Goal: Task Accomplishment & Management: Use online tool/utility

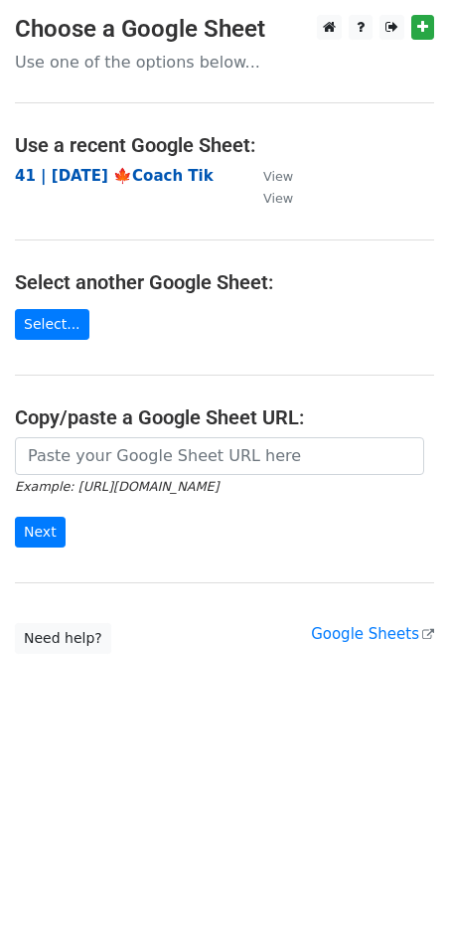
click at [135, 180] on strong "41 | [DATE] 🍁Coach Tik" at bounding box center [114, 176] width 199 height 18
click at [170, 165] on td "41 | [DATE] 🍁Coach Tik" at bounding box center [129, 176] width 229 height 23
click at [150, 174] on strong "41 | [DATE] 🍁Coach Tik" at bounding box center [114, 176] width 199 height 18
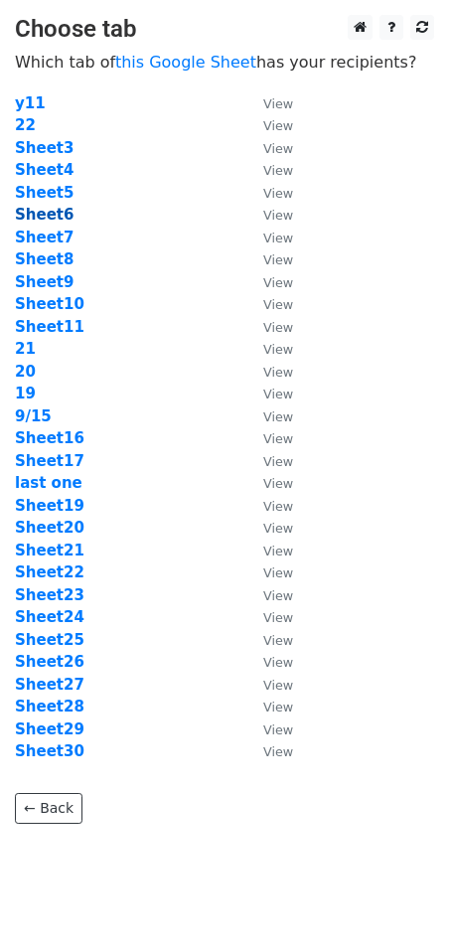
click at [49, 217] on strong "Sheet6" at bounding box center [44, 215] width 59 height 18
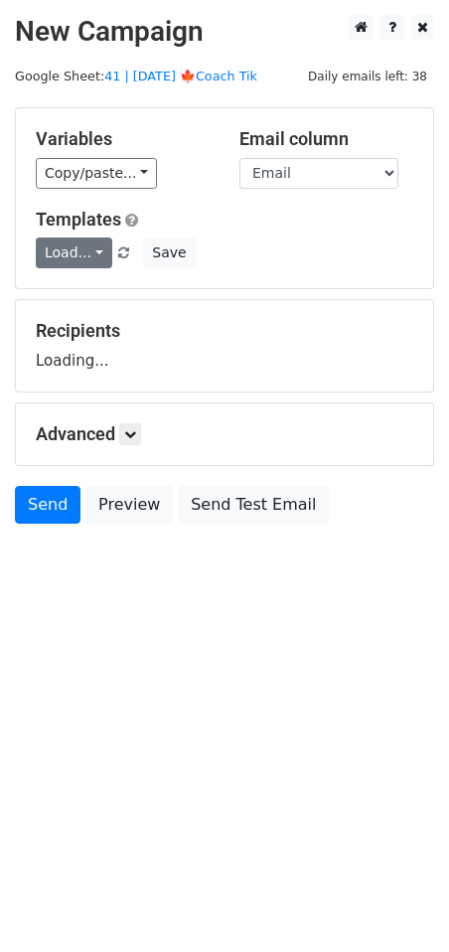
click at [69, 238] on link "Load..." at bounding box center [74, 253] width 77 height 31
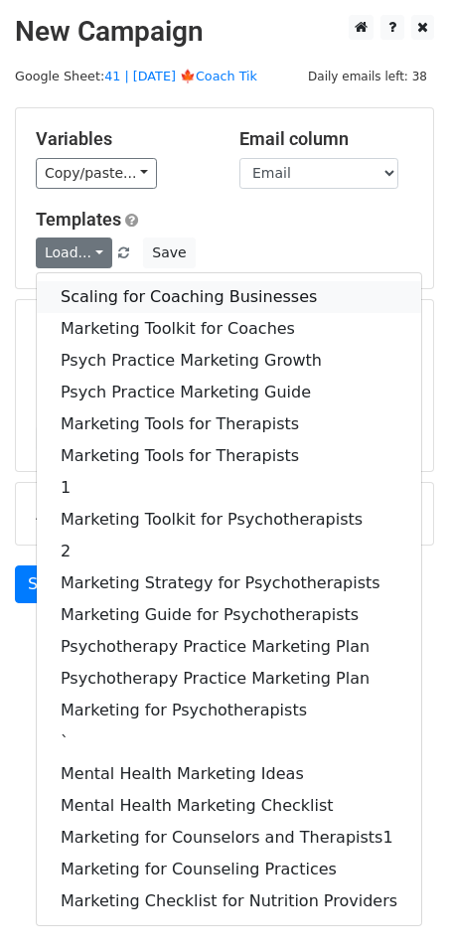
click at [90, 302] on link "Scaling for Coaching Businesses" at bounding box center [229, 297] width 385 height 32
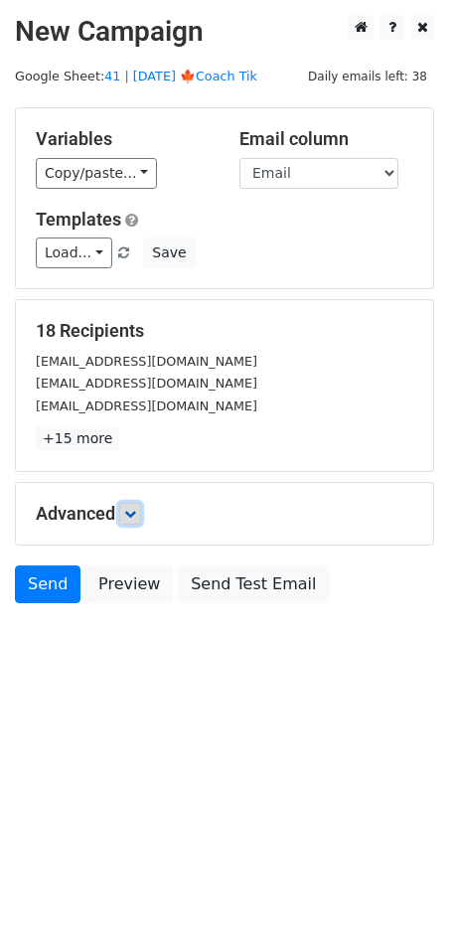
click at [136, 514] on icon at bounding box center [130, 514] width 12 height 12
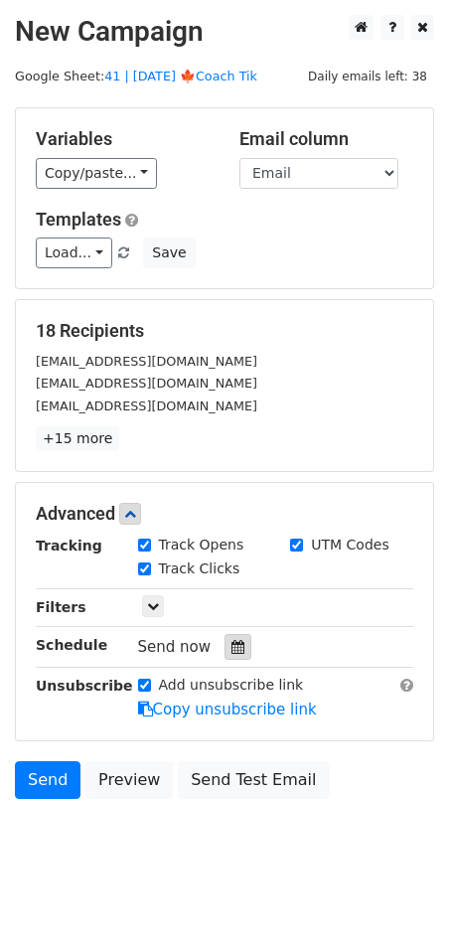
click at [225, 654] on div at bounding box center [238, 647] width 27 height 26
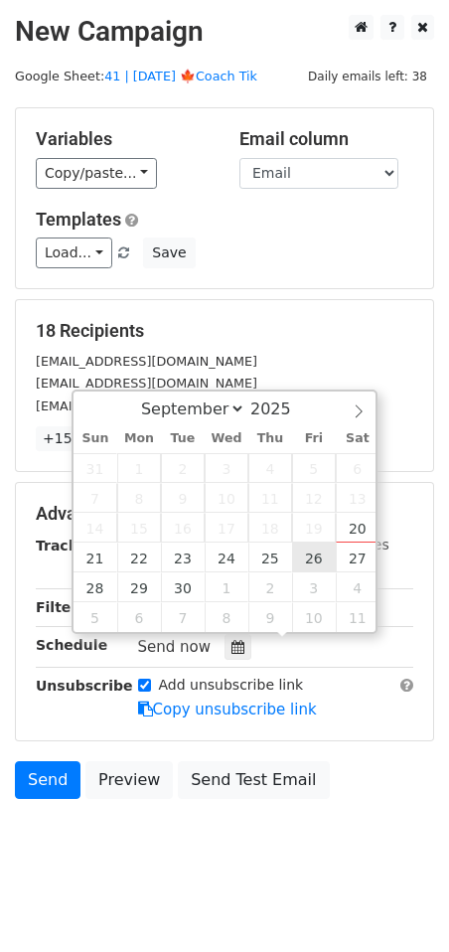
type input "2025-09-26 12:00"
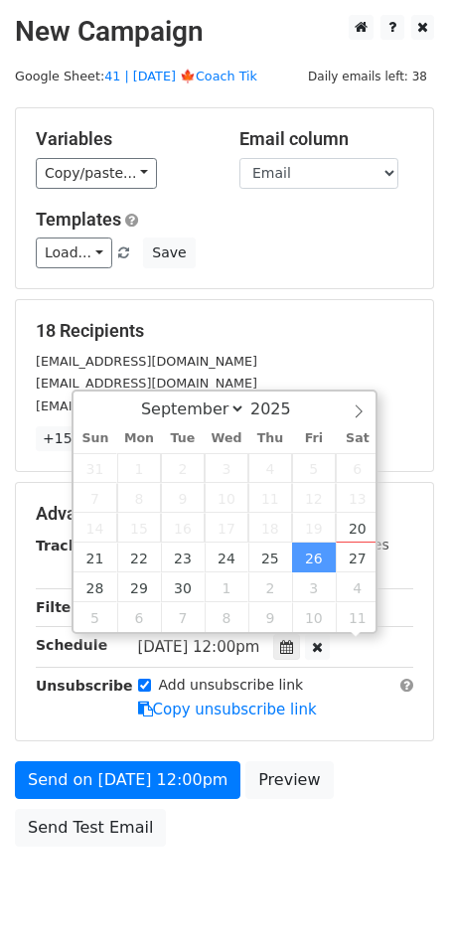
scroll to position [1, 0]
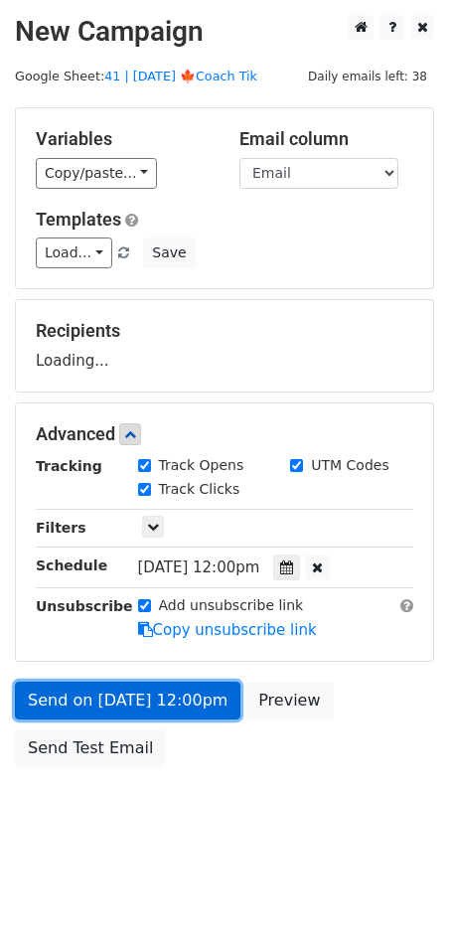
click at [189, 693] on link "Send on Sep 26 at 12:00pm" at bounding box center [128, 701] width 226 height 38
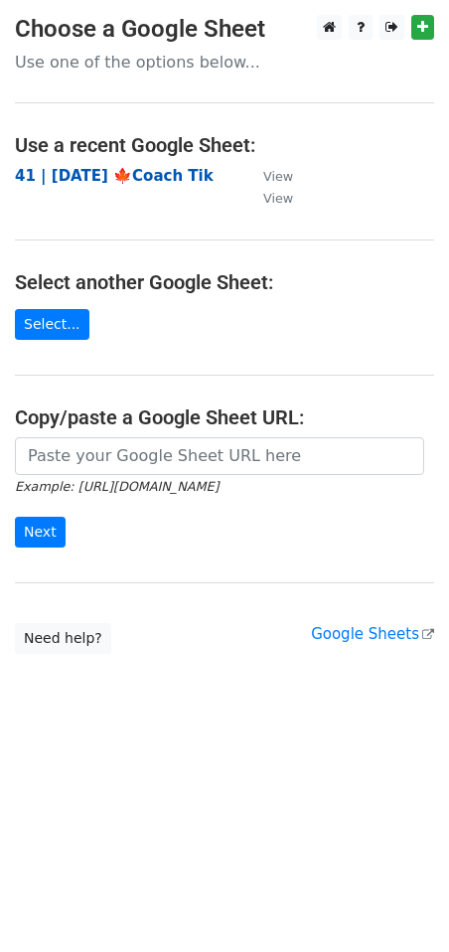
click at [122, 173] on strong "41 | SEP 15 '25 🍁Coach Tik" at bounding box center [114, 176] width 199 height 18
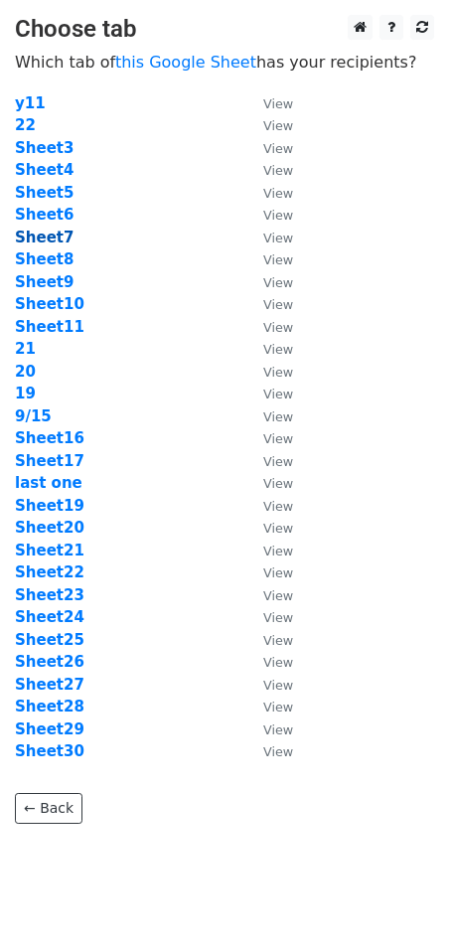
click at [37, 233] on strong "Sheet7" at bounding box center [44, 238] width 59 height 18
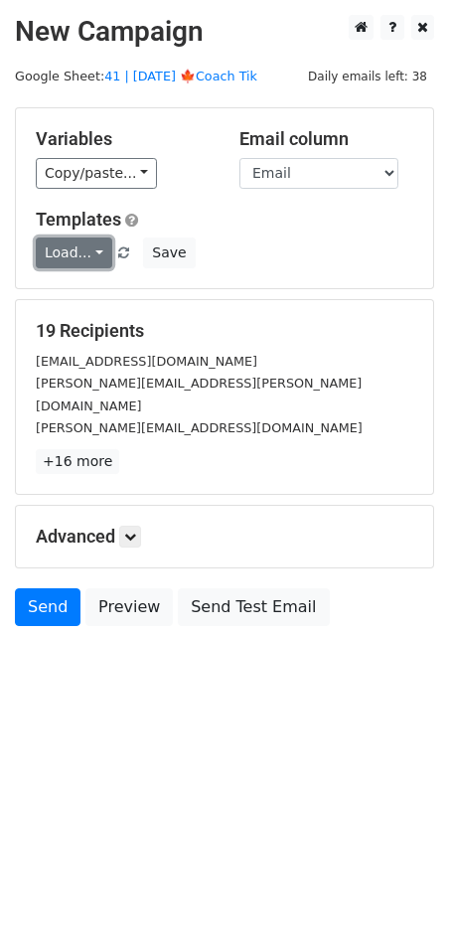
click at [66, 257] on link "Load..." at bounding box center [74, 253] width 77 height 31
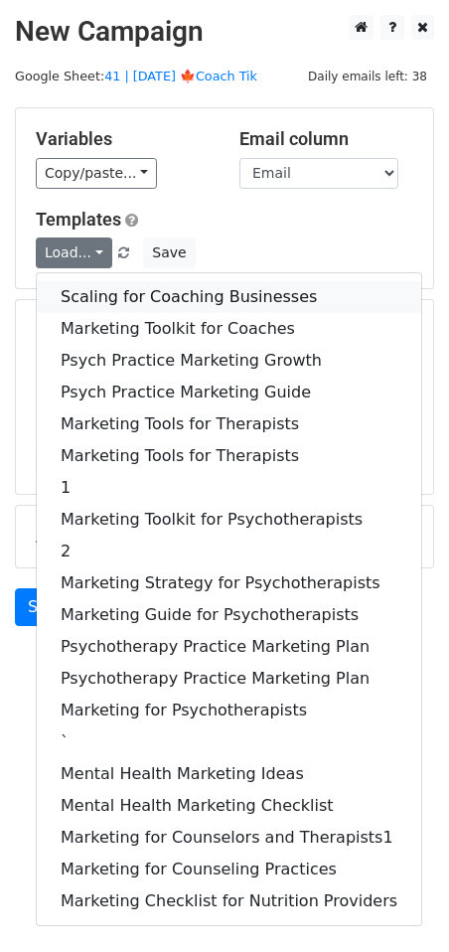
click at [96, 293] on link "Scaling for Coaching Businesses" at bounding box center [229, 297] width 385 height 32
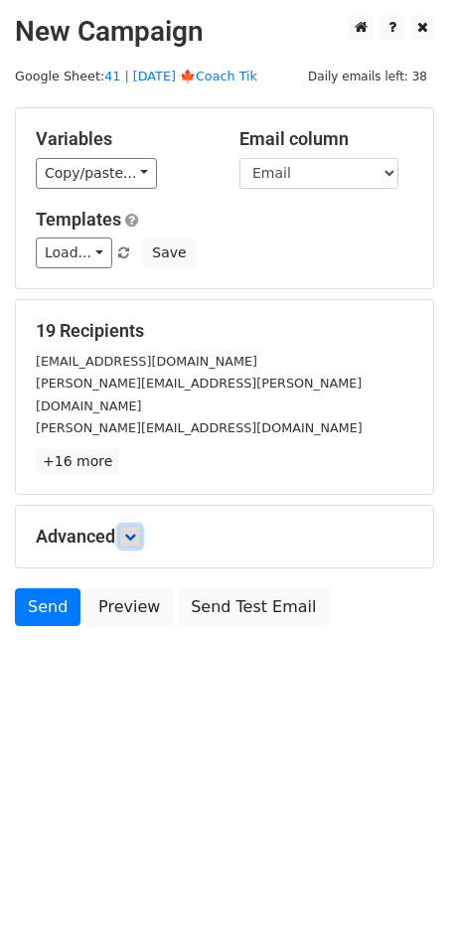
click at [132, 531] on icon at bounding box center [130, 537] width 12 height 12
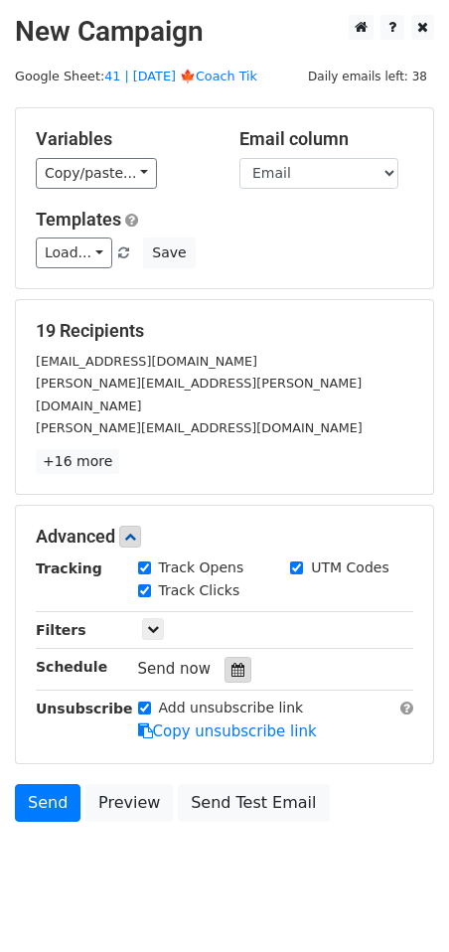
click at [232, 663] on icon at bounding box center [238, 670] width 13 height 14
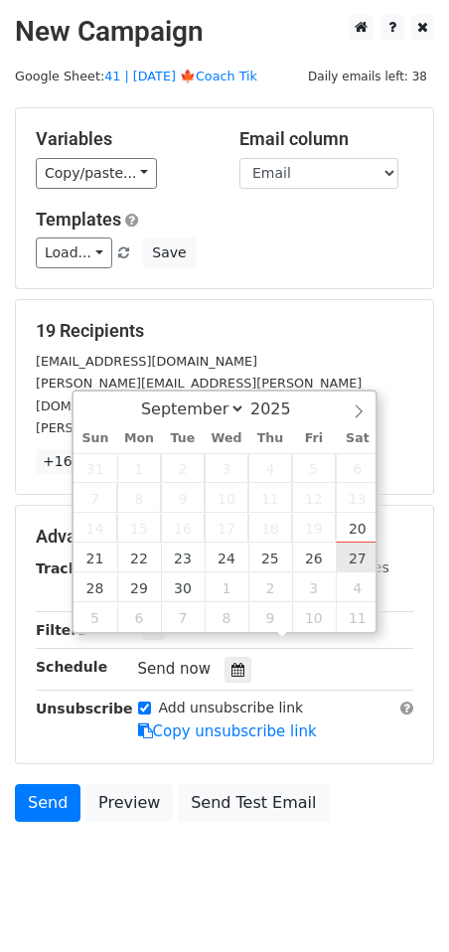
type input "2025-09-27 12:00"
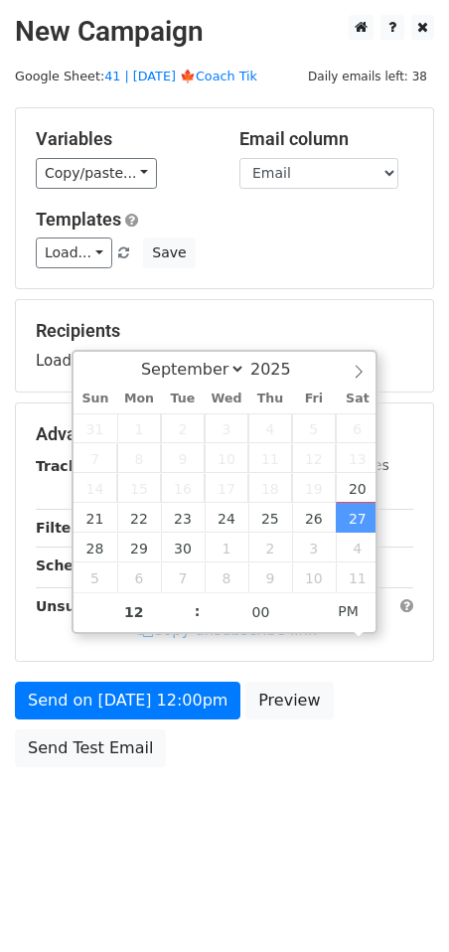
click at [184, 724] on div "Send on Sep 27 at 12:00pm Preview Send Test Email" at bounding box center [224, 729] width 449 height 95
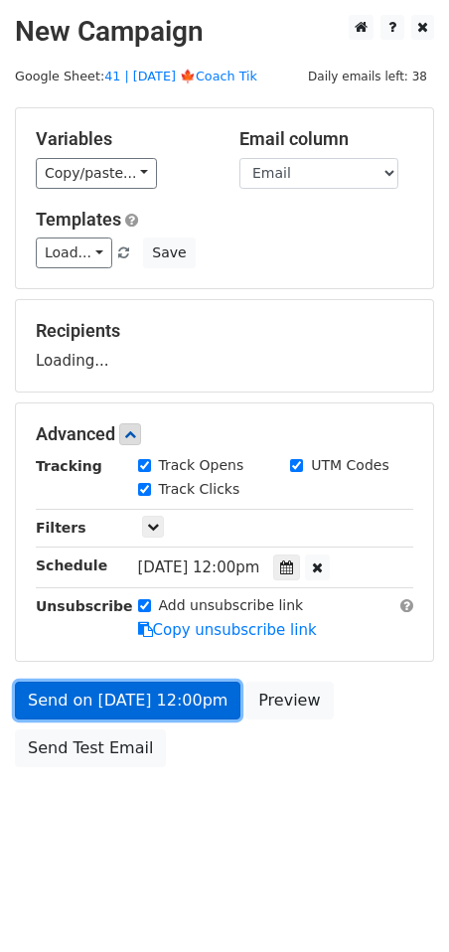
click at [184, 717] on link "Send on Sep 27 at 12:00pm" at bounding box center [128, 701] width 226 height 38
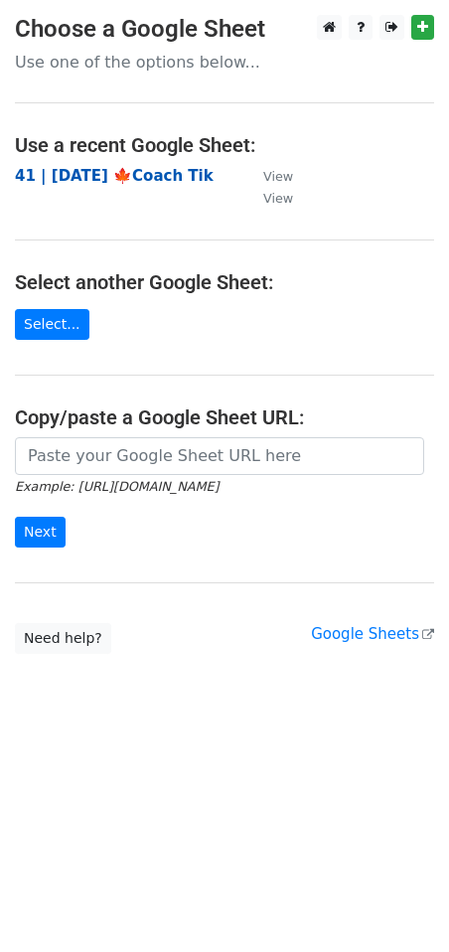
click at [128, 172] on strong "41 | [DATE] 🍁Coach Tik" at bounding box center [114, 176] width 199 height 18
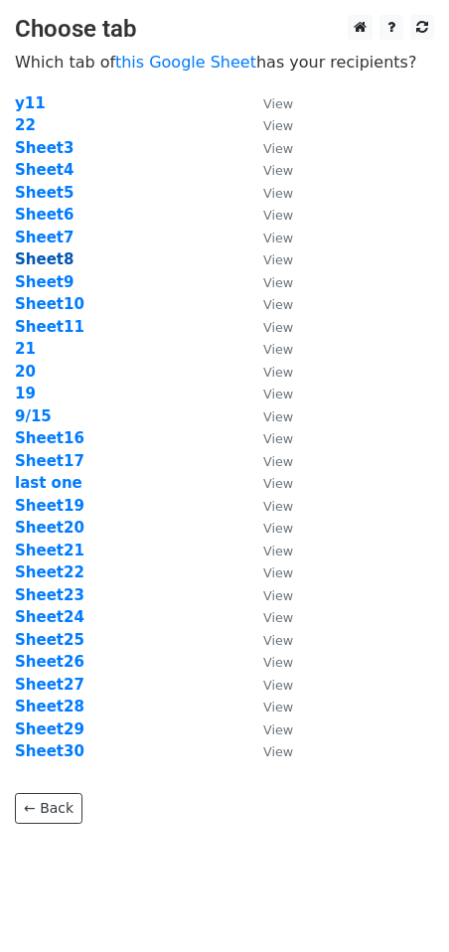
click at [56, 264] on strong "Sheet8" at bounding box center [44, 260] width 59 height 18
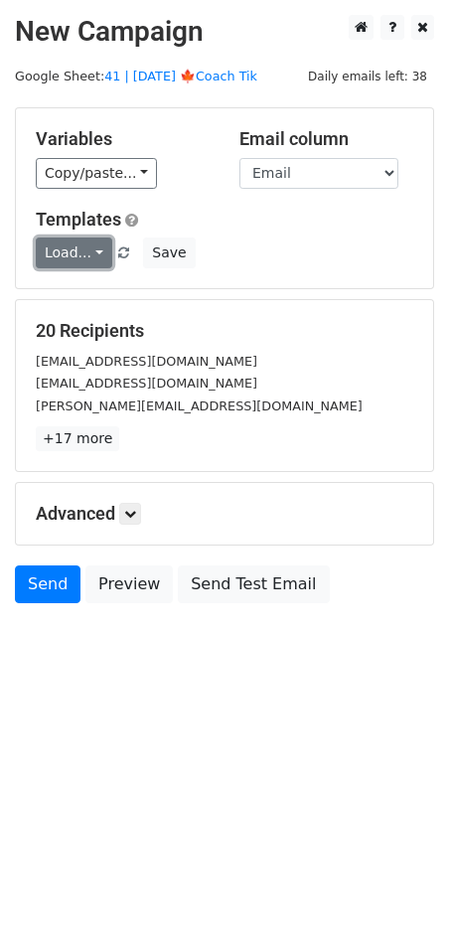
click at [69, 259] on link "Load..." at bounding box center [74, 253] width 77 height 31
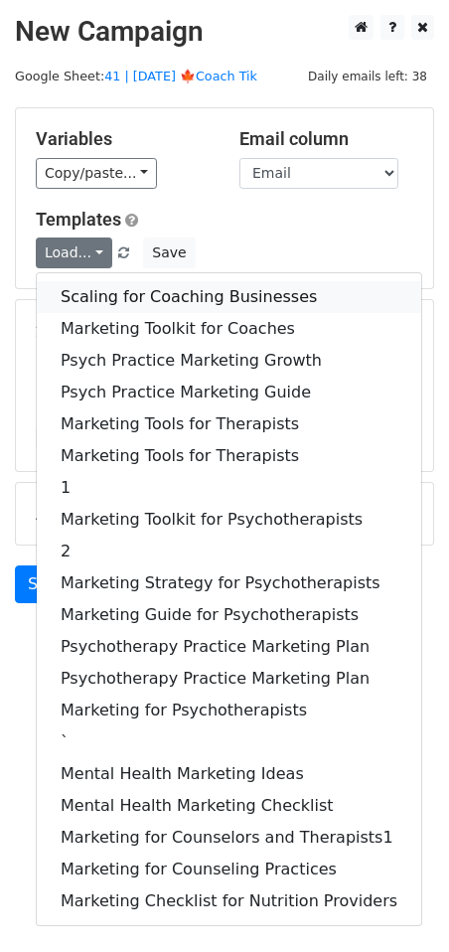
click at [96, 295] on link "Scaling for Coaching Businesses" at bounding box center [229, 297] width 385 height 32
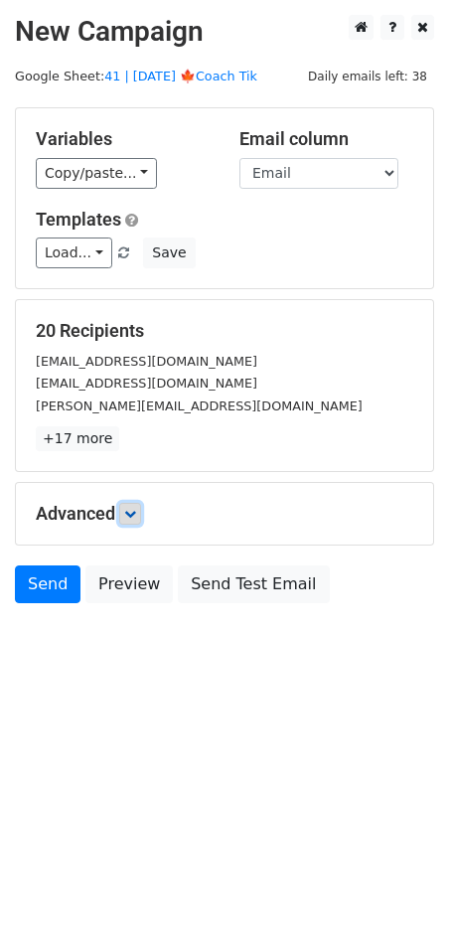
click at [134, 515] on icon at bounding box center [130, 514] width 12 height 12
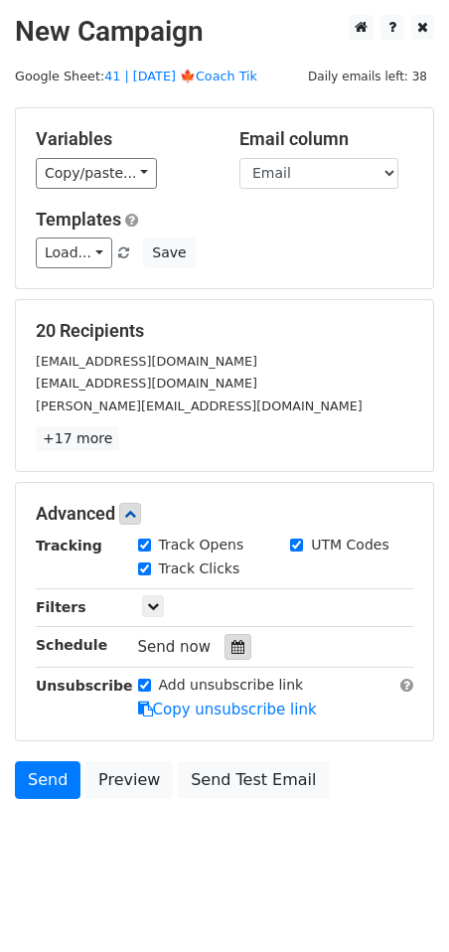
click at [225, 637] on div at bounding box center [238, 647] width 27 height 26
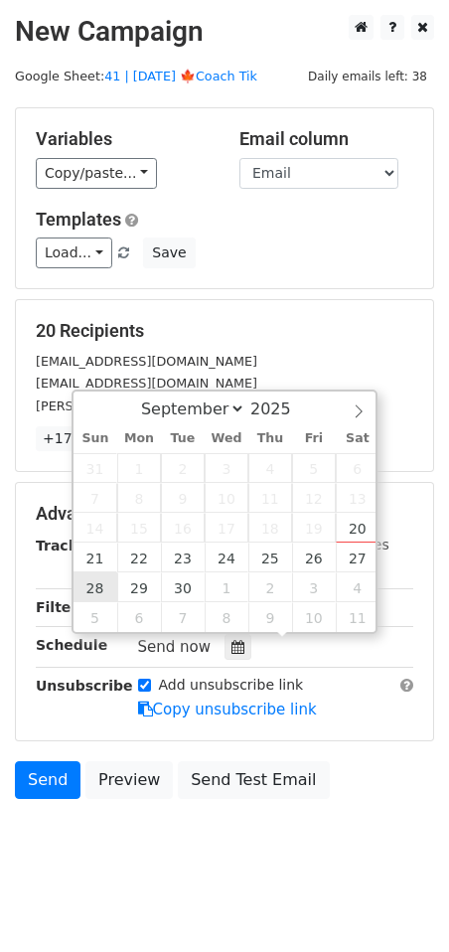
type input "2025-09-28 12:00"
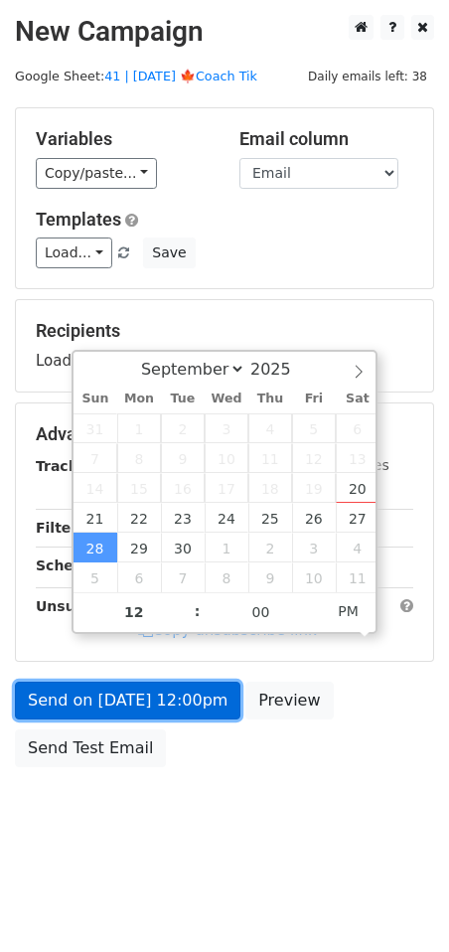
click at [114, 705] on link "Send on Sep 28 at 12:00pm" at bounding box center [128, 701] width 226 height 38
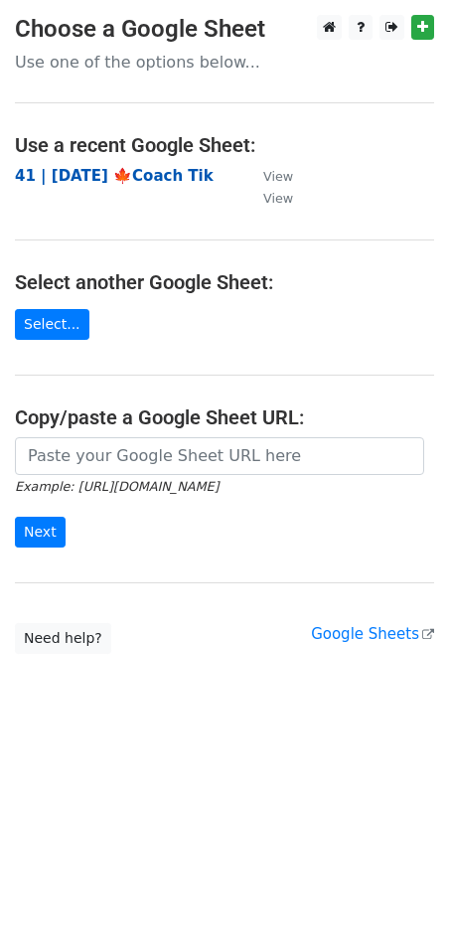
click at [105, 180] on strong "41 | [DATE] 🍁Coach Tik" at bounding box center [114, 176] width 199 height 18
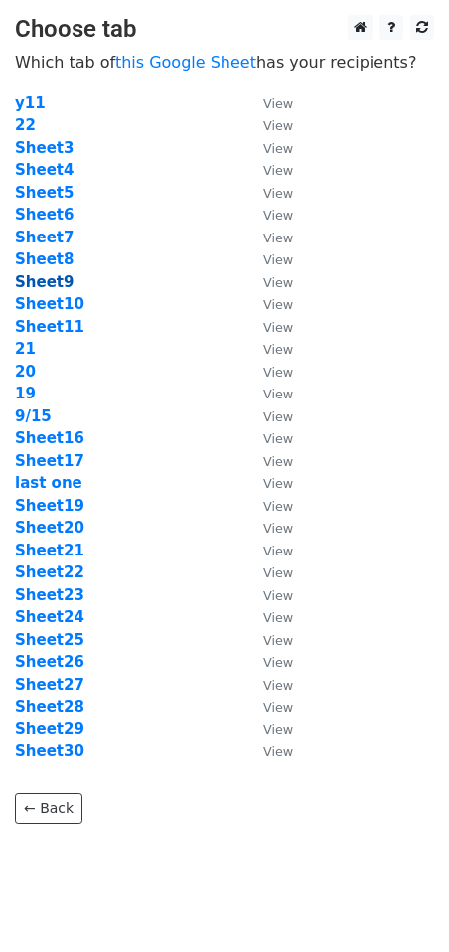
click at [54, 275] on strong "Sheet9" at bounding box center [44, 282] width 59 height 18
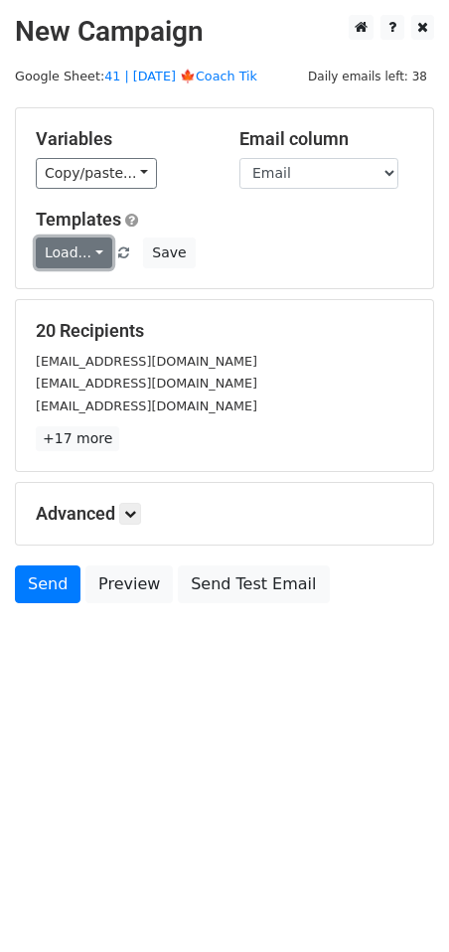
click at [82, 255] on link "Load..." at bounding box center [74, 253] width 77 height 31
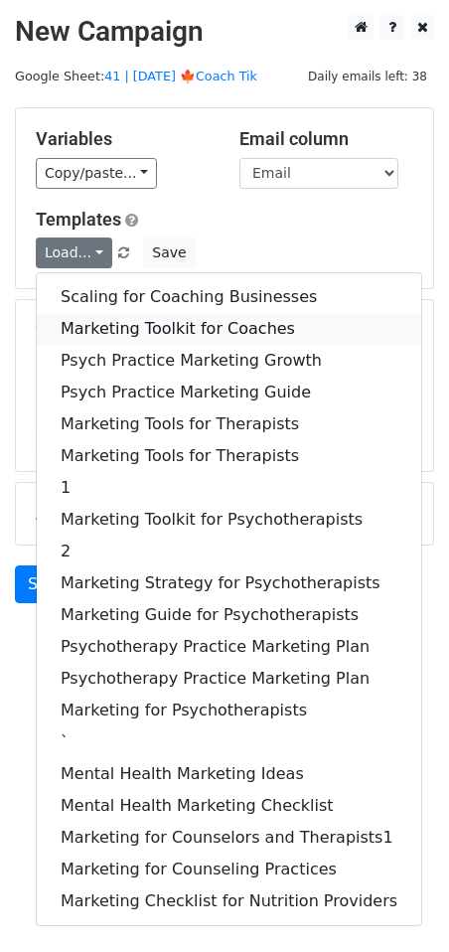
click at [116, 321] on link "Marketing Toolkit for Coaches" at bounding box center [229, 329] width 385 height 32
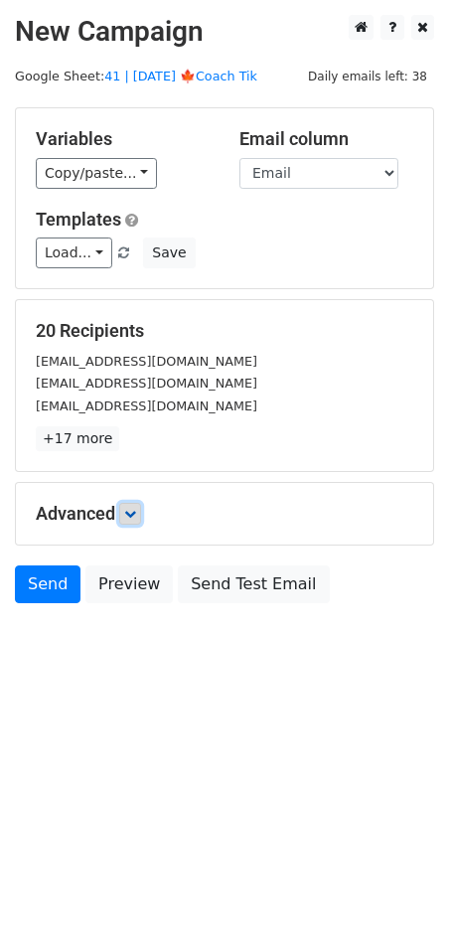
click at [133, 522] on link at bounding box center [130, 514] width 22 height 22
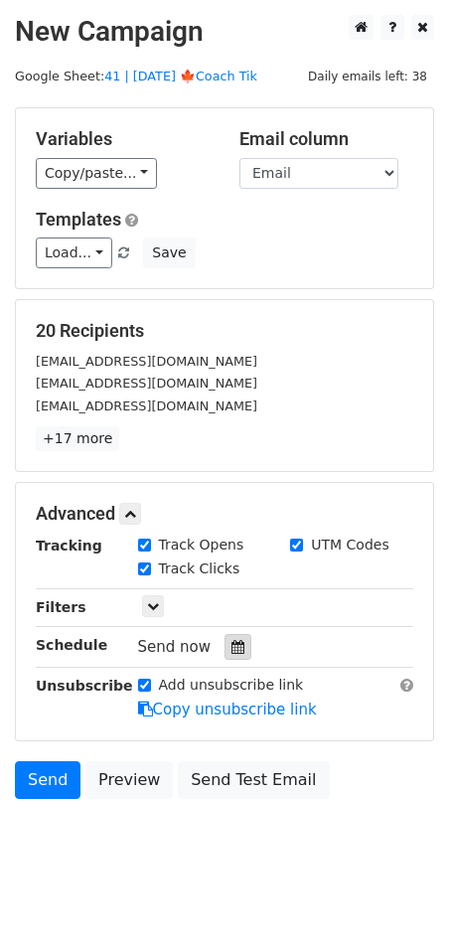
click at [230, 659] on div at bounding box center [238, 647] width 27 height 26
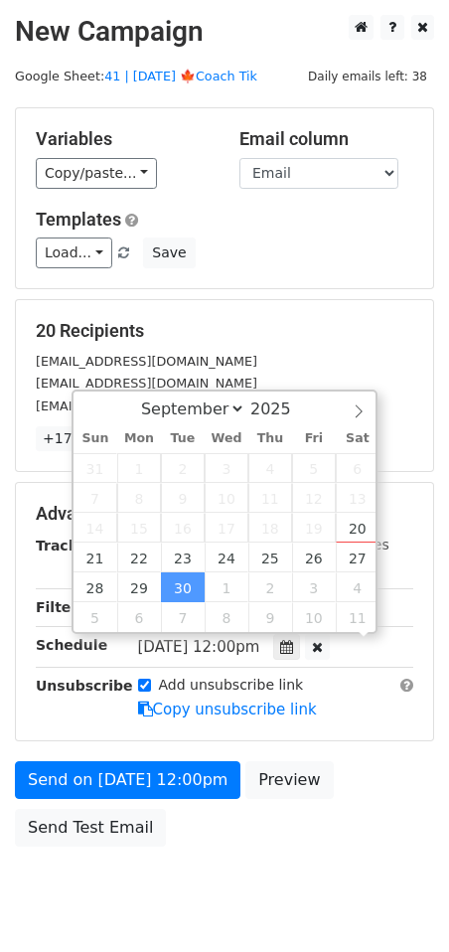
scroll to position [1, 0]
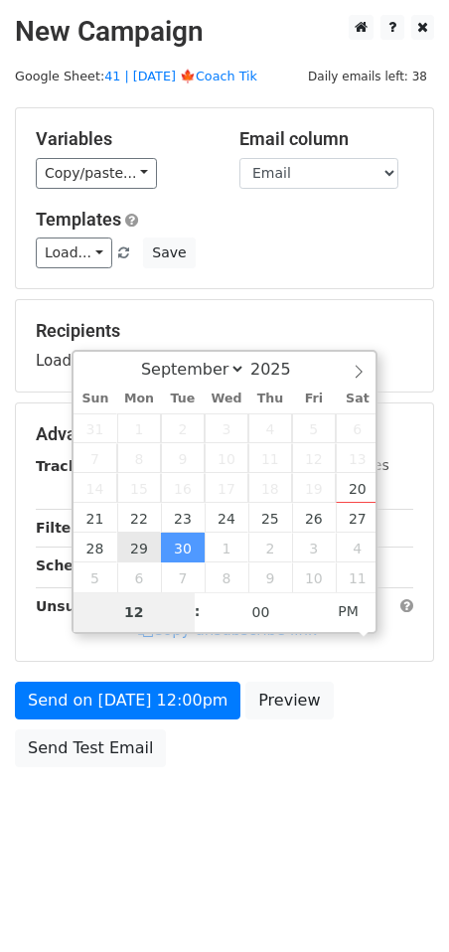
type input "2025-09-29 12:00"
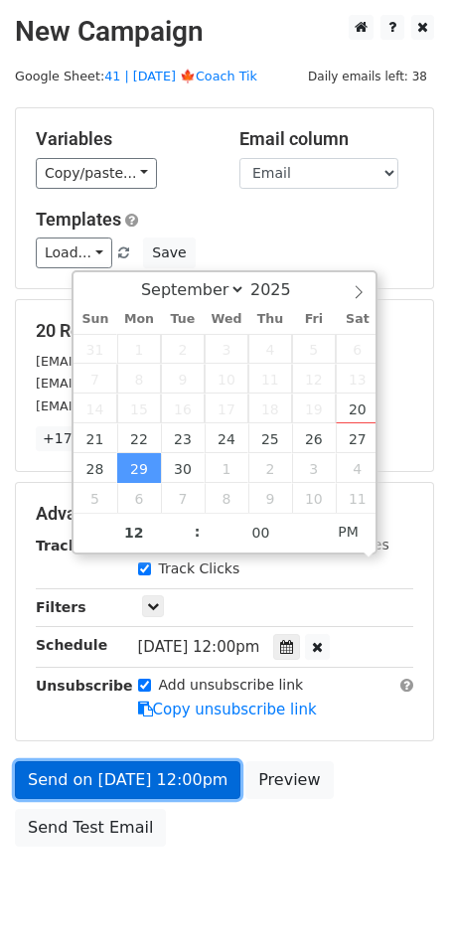
click at [137, 773] on link "Send on Sep 29 at 12:00pm" at bounding box center [128, 780] width 226 height 38
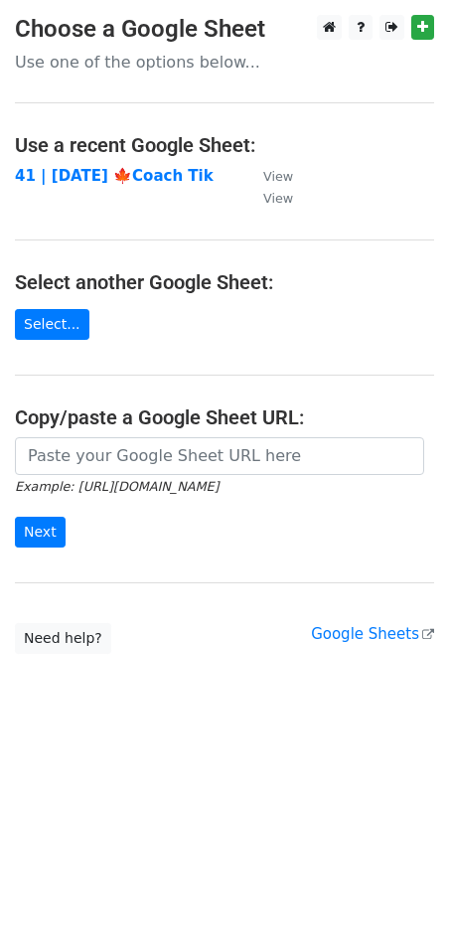
click at [131, 171] on strong "41 | [DATE] 🍁Coach Tik" at bounding box center [114, 176] width 199 height 18
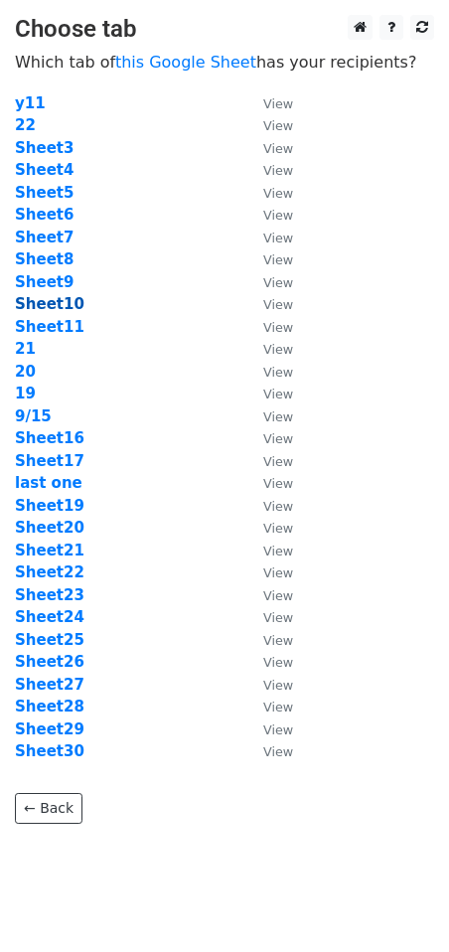
click at [50, 301] on strong "Sheet10" at bounding box center [50, 304] width 70 height 18
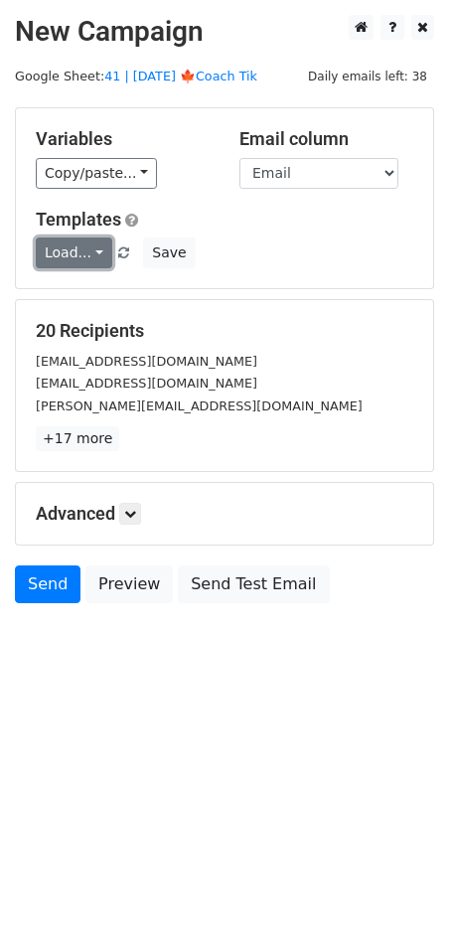
click at [79, 258] on link "Load..." at bounding box center [74, 253] width 77 height 31
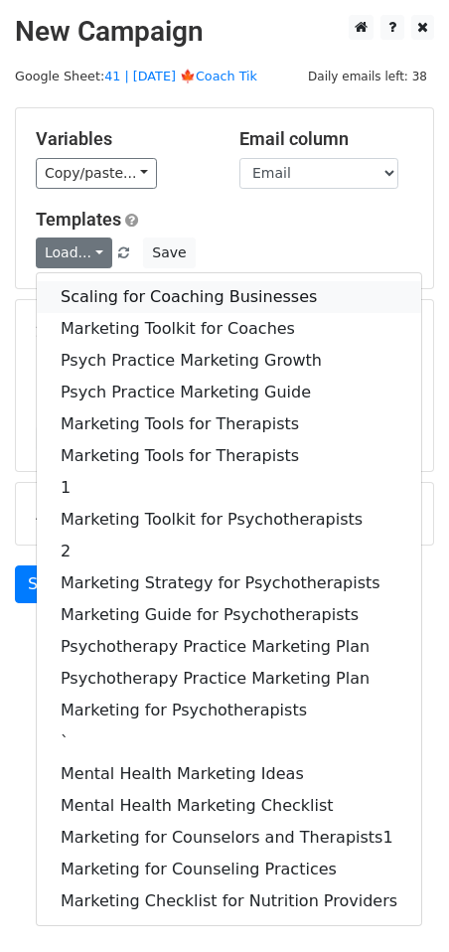
click at [87, 291] on link "Scaling for Coaching Businesses" at bounding box center [229, 297] width 385 height 32
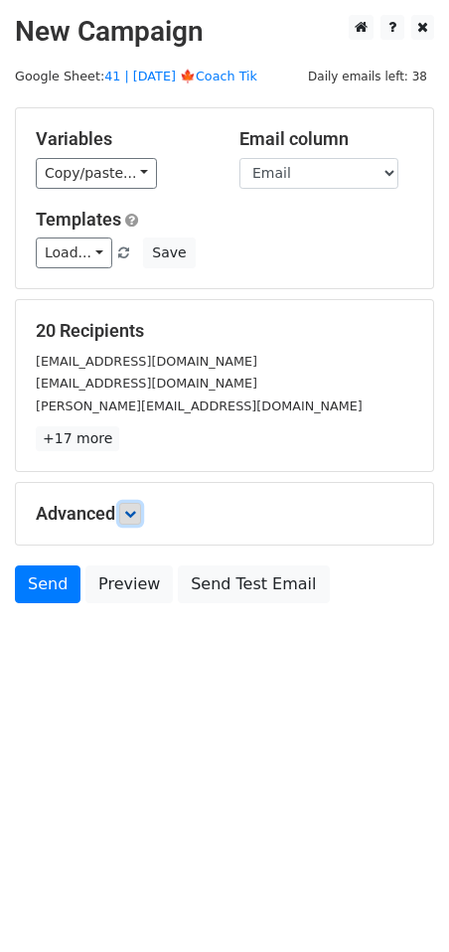
click at [124, 512] on link at bounding box center [130, 514] width 22 height 22
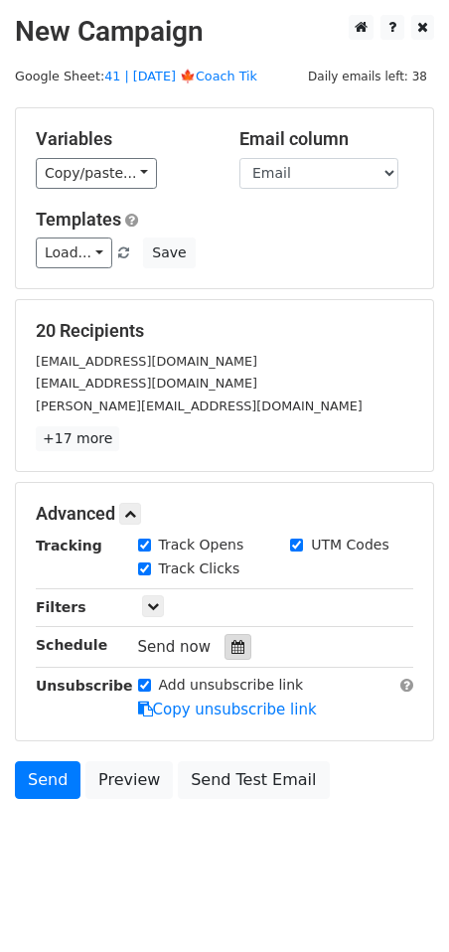
click at [237, 653] on div at bounding box center [238, 647] width 27 height 26
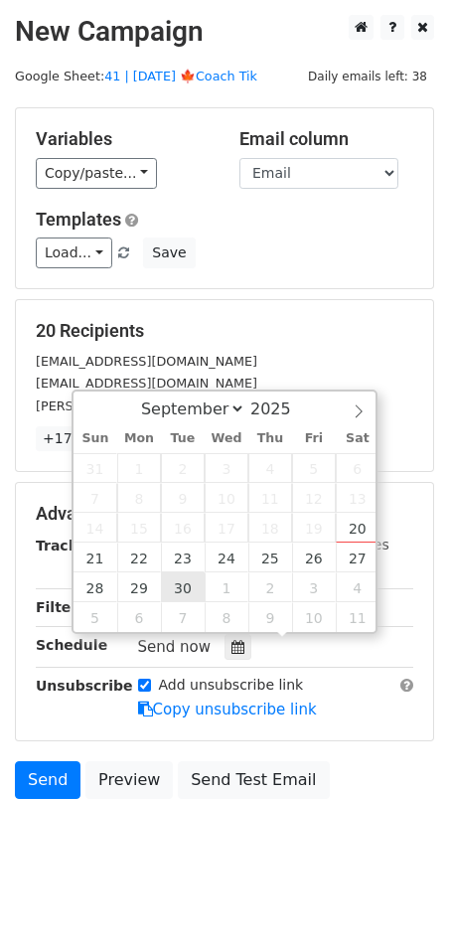
type input "2025-09-30 12:00"
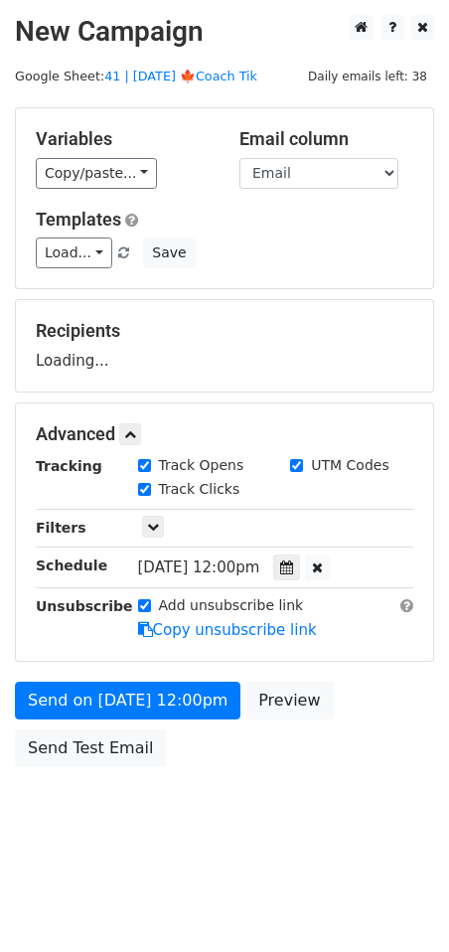
click at [159, 730] on div "Send on Sep 30 at 12:00pm Preview Send Test Email" at bounding box center [224, 729] width 449 height 95
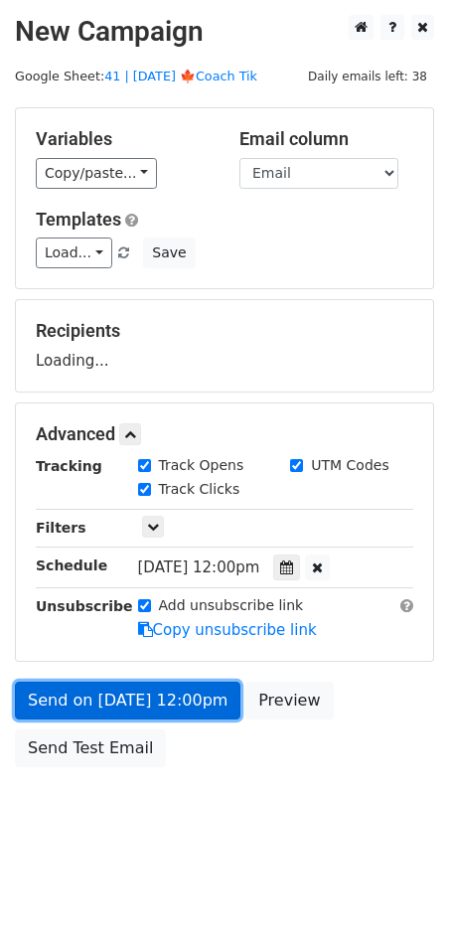
click at [160, 716] on link "Send on Sep 30 at 12:00pm" at bounding box center [128, 701] width 226 height 38
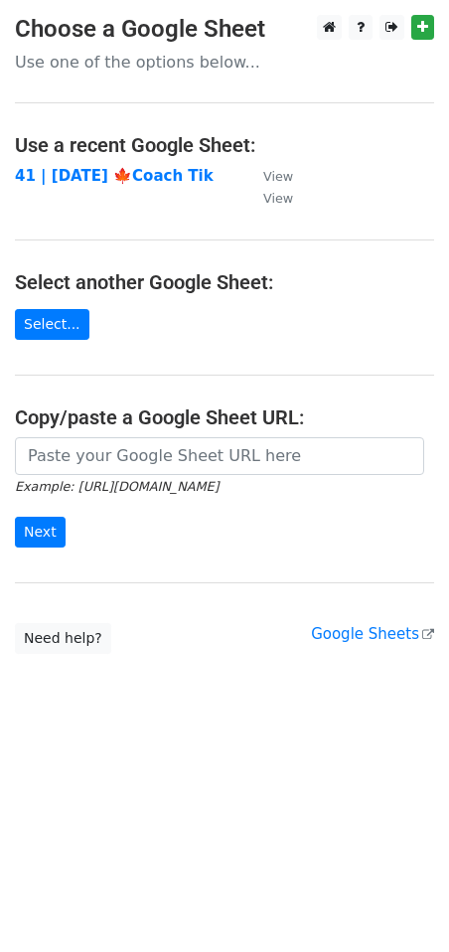
click at [138, 174] on strong "41 | [DATE] 🍁Coach Tik" at bounding box center [114, 176] width 199 height 18
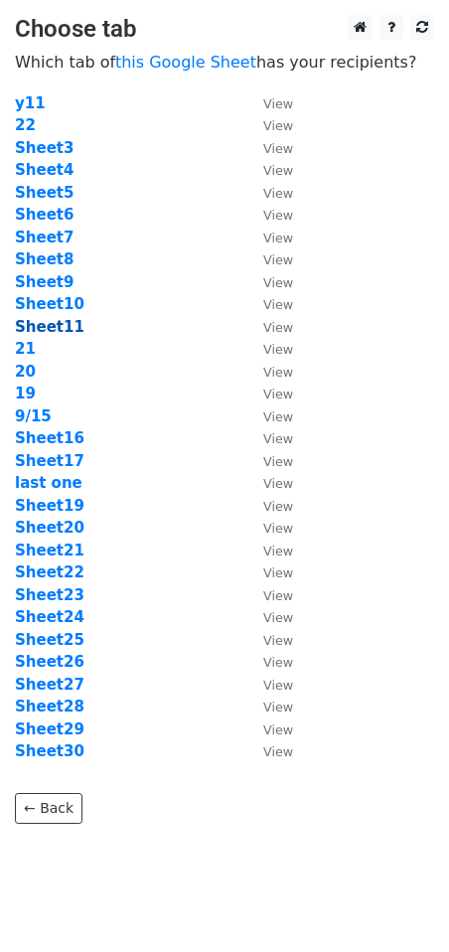
click at [57, 324] on strong "Sheet11" at bounding box center [50, 327] width 70 height 18
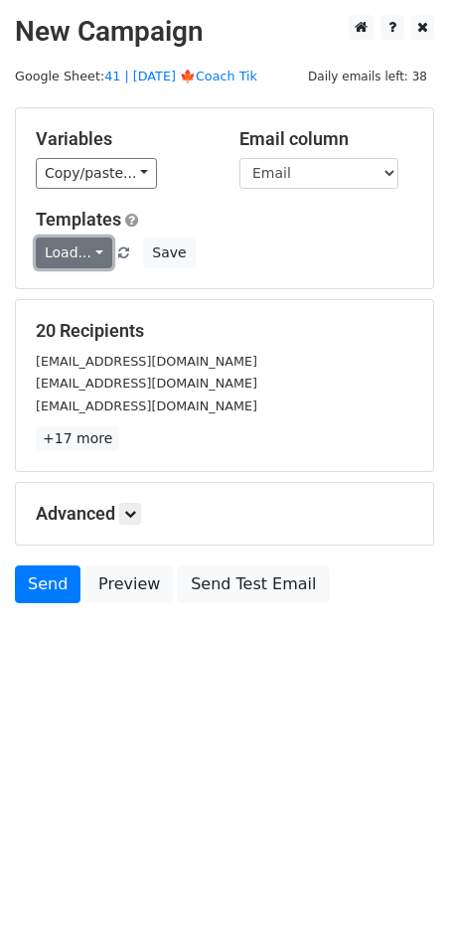
click at [68, 255] on link "Load..." at bounding box center [74, 253] width 77 height 31
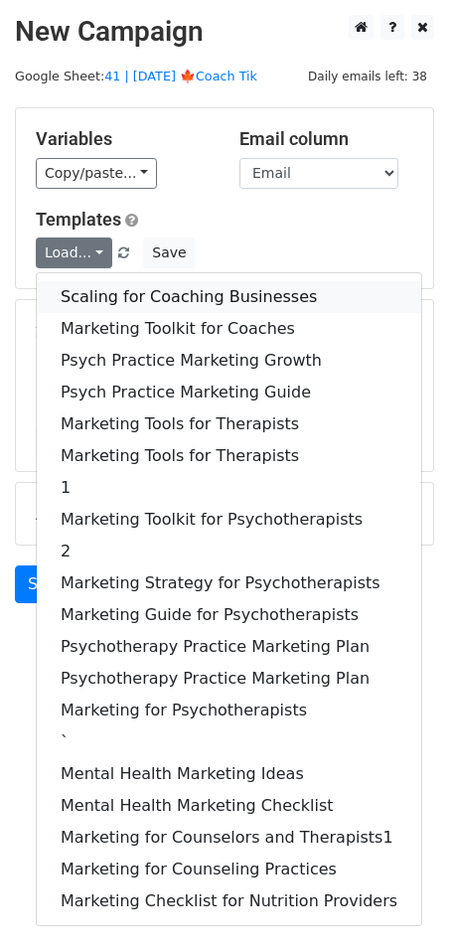
click at [104, 300] on link "Scaling for Coaching Businesses" at bounding box center [229, 297] width 385 height 32
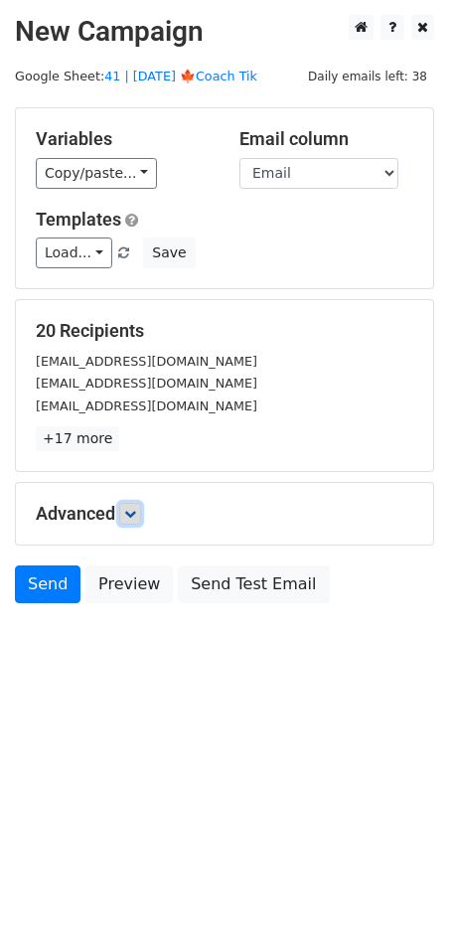
click at [136, 521] on link at bounding box center [130, 514] width 22 height 22
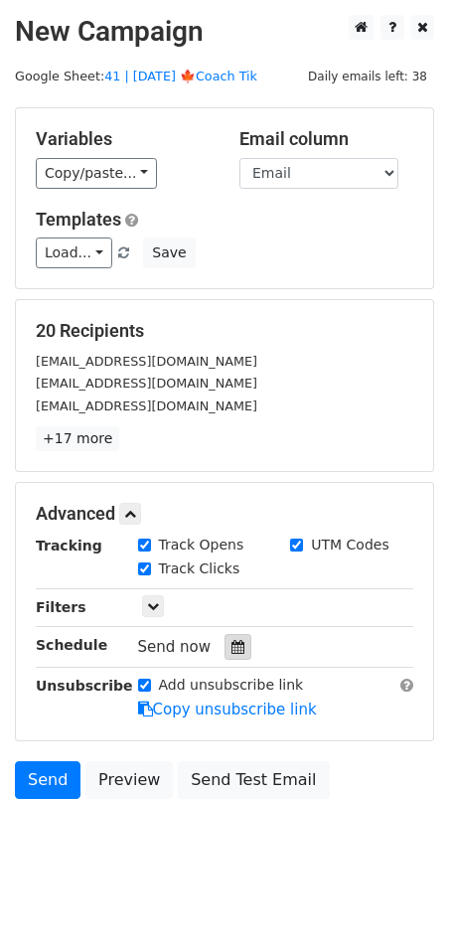
click at [235, 643] on icon at bounding box center [238, 647] width 13 height 14
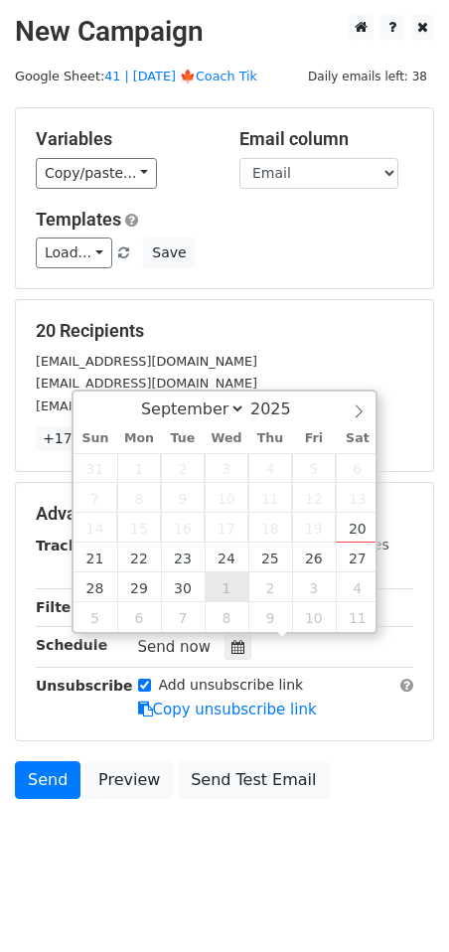
type input "[DATE] 12:00"
select select "9"
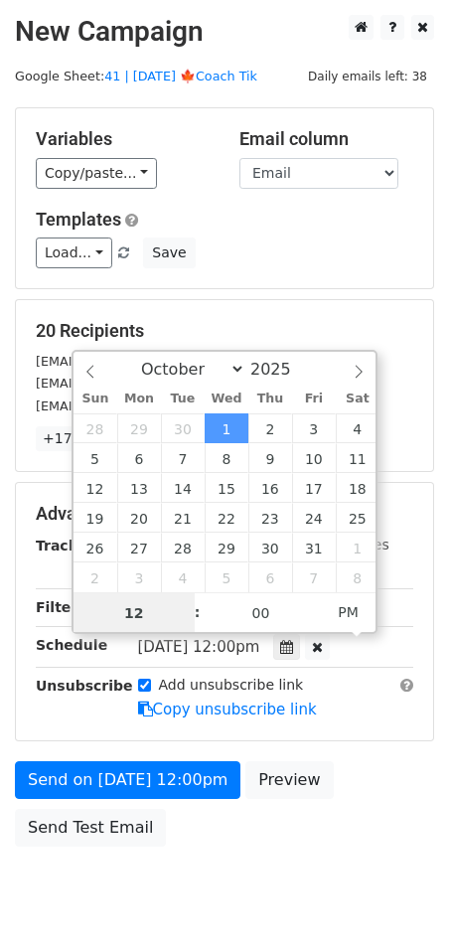
scroll to position [1, 0]
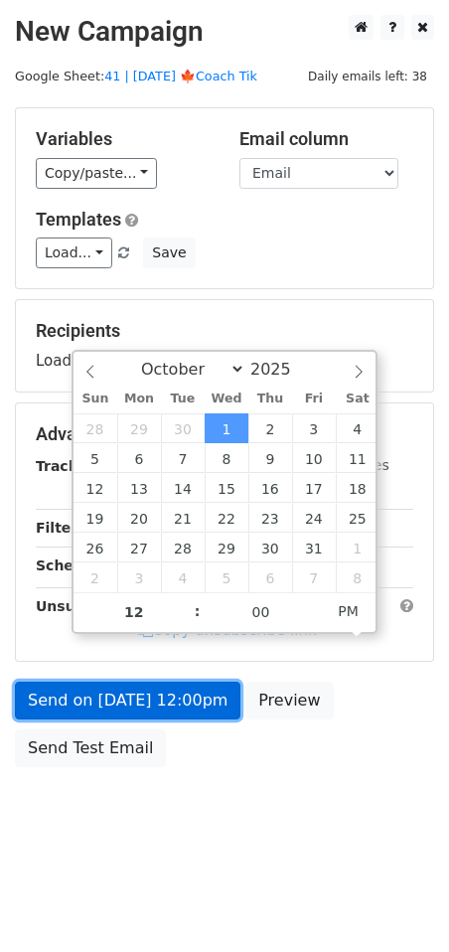
click at [191, 711] on link "Send on [DATE] 12:00pm" at bounding box center [128, 701] width 226 height 38
